Goal: Task Accomplishment & Management: Use online tool/utility

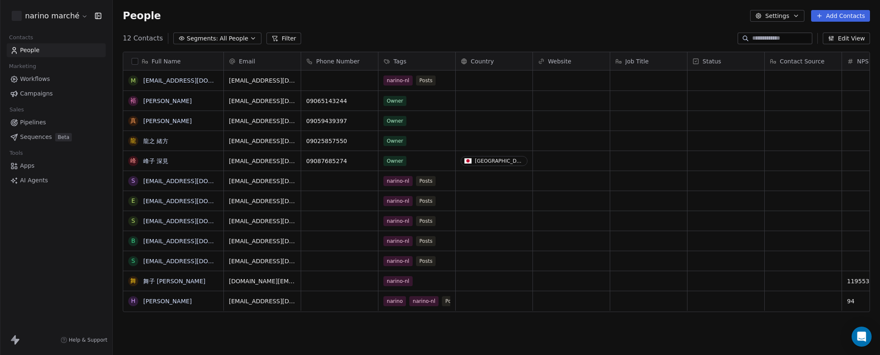
scroll to position [313, 767]
click at [35, 96] on span "Campaigns" at bounding box center [36, 93] width 33 height 9
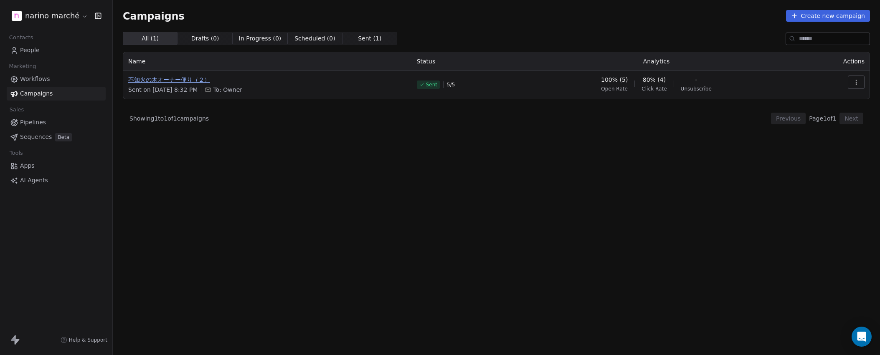
click at [179, 81] on span "不知火の木オーナー便り（２）" at bounding box center [267, 80] width 278 height 8
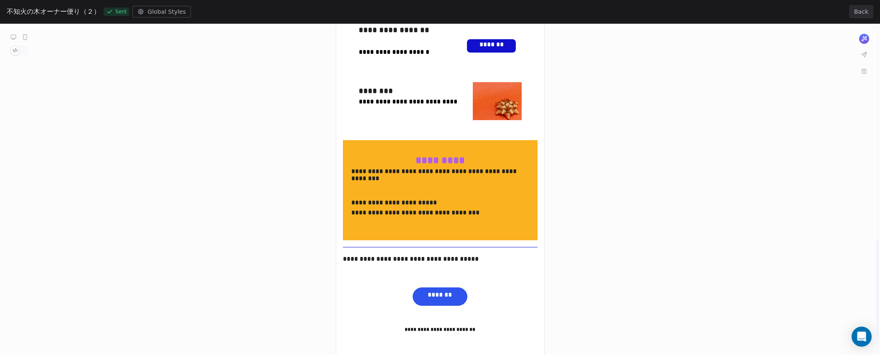
scroll to position [761, 0]
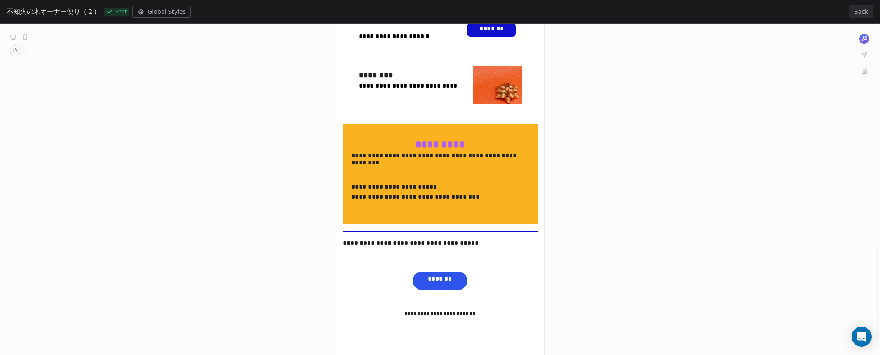
drag, startPoint x: 352, startPoint y: 187, endPoint x: 391, endPoint y: 188, distance: 38.9
drag, startPoint x: 351, startPoint y: 185, endPoint x: 398, endPoint y: 187, distance: 47.7
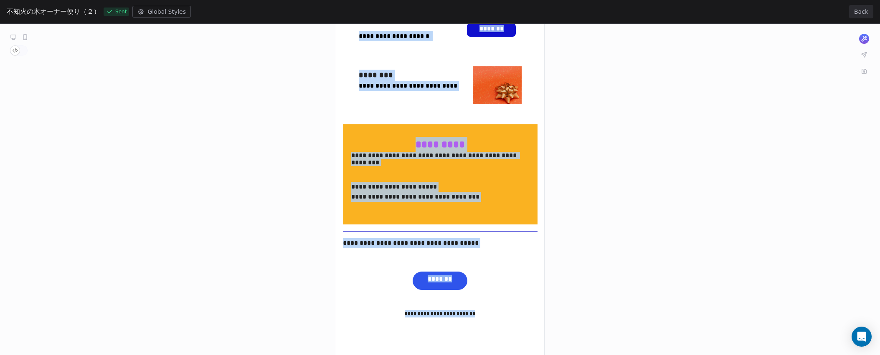
drag, startPoint x: 354, startPoint y: 186, endPoint x: 444, endPoint y: 206, distance: 92.0
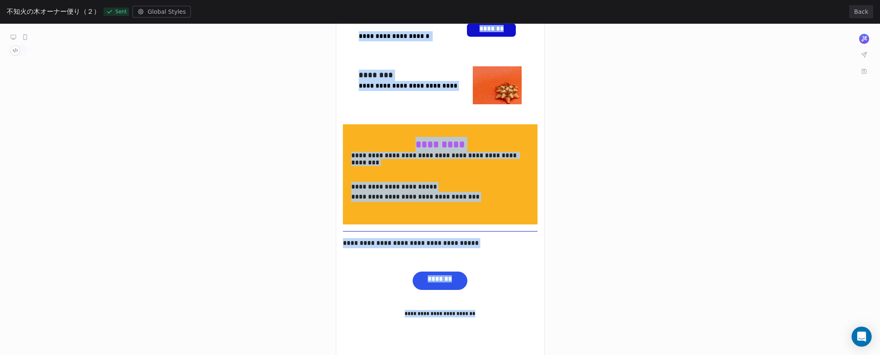
drag, startPoint x: 440, startPoint y: 209, endPoint x: 386, endPoint y: 191, distance: 57.0
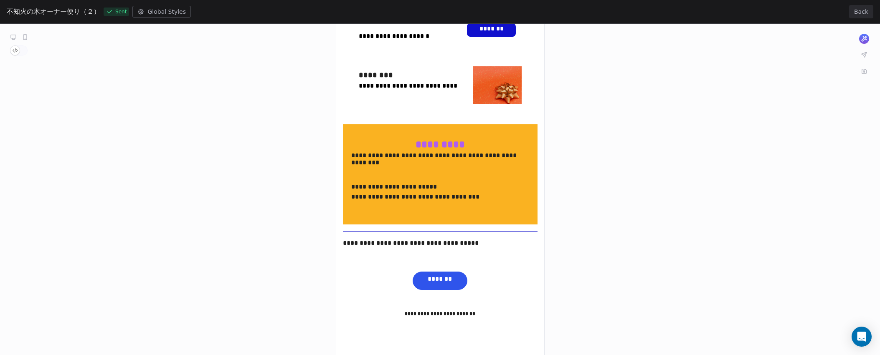
drag, startPoint x: 355, startPoint y: 188, endPoint x: 369, endPoint y: 188, distance: 14.2
drag, startPoint x: 351, startPoint y: 187, endPoint x: 452, endPoint y: 205, distance: 102.9
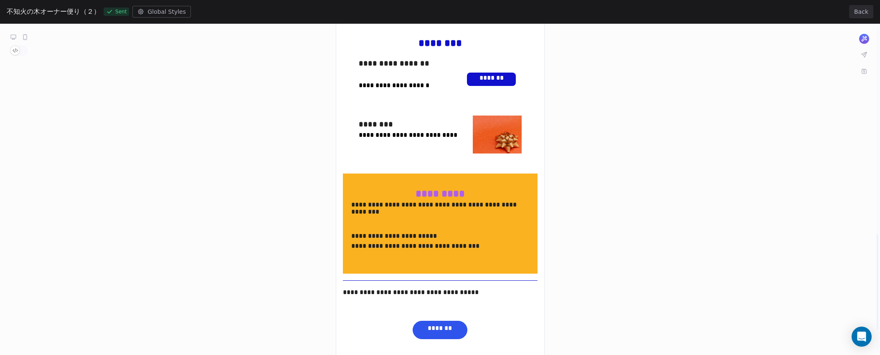
scroll to position [697, 0]
